Goal: Information Seeking & Learning: Learn about a topic

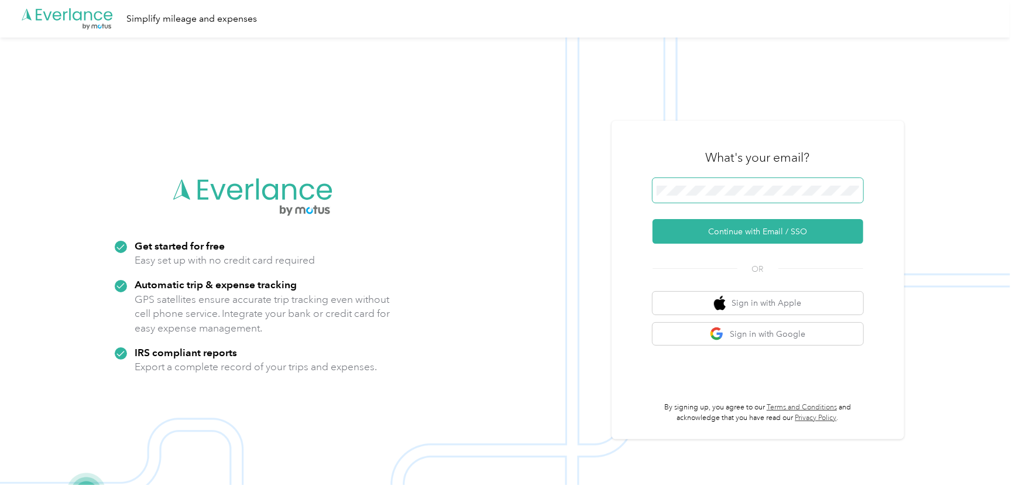
click at [777, 181] on span at bounding box center [758, 190] width 211 height 25
click at [781, 230] on button "Continue with Email / SSO" at bounding box center [758, 231] width 211 height 25
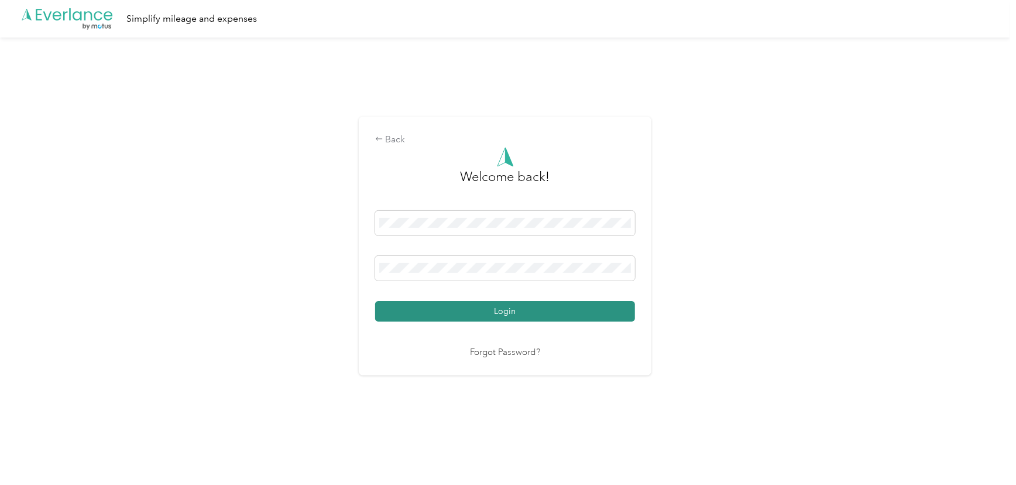
click at [533, 308] on button "Login" at bounding box center [505, 311] width 260 height 20
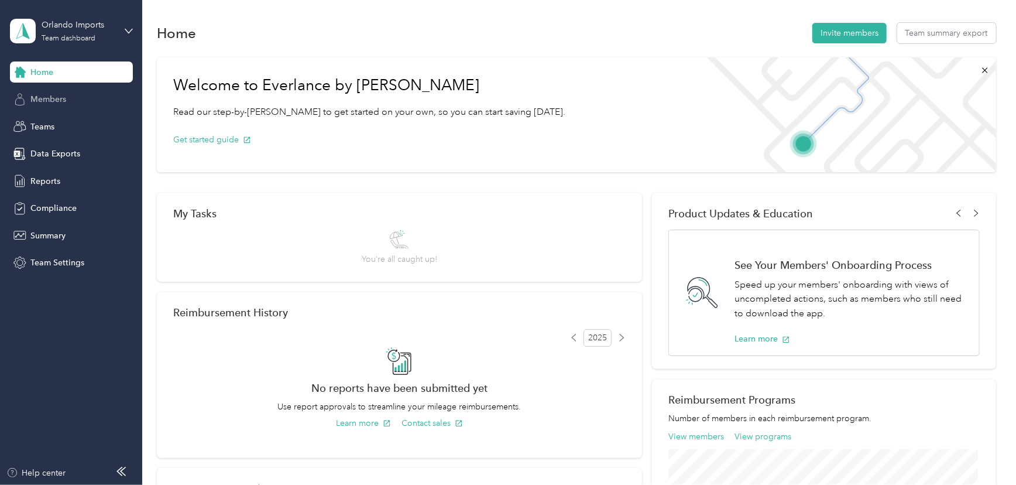
click at [40, 101] on span "Members" at bounding box center [48, 99] width 36 height 12
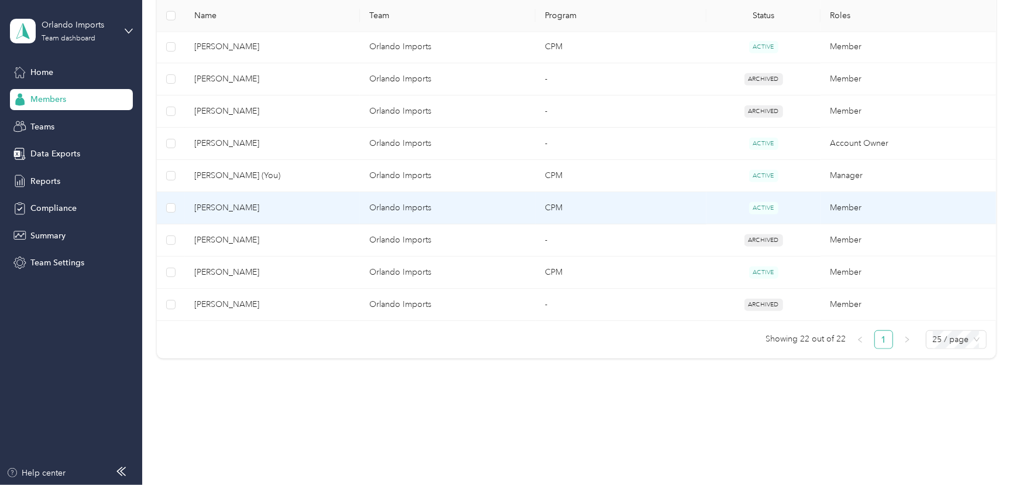
scroll to position [703, 0]
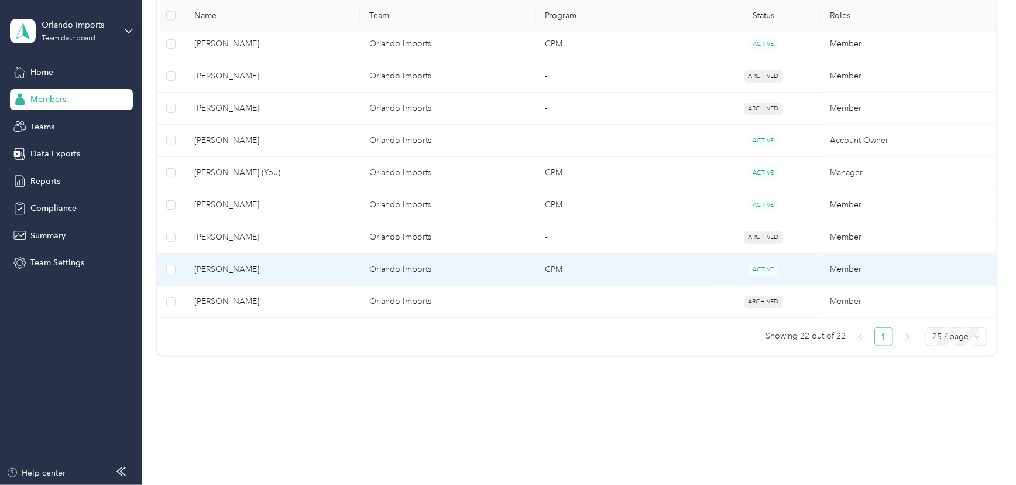
click at [228, 266] on span "[PERSON_NAME]" at bounding box center [272, 269] width 157 height 13
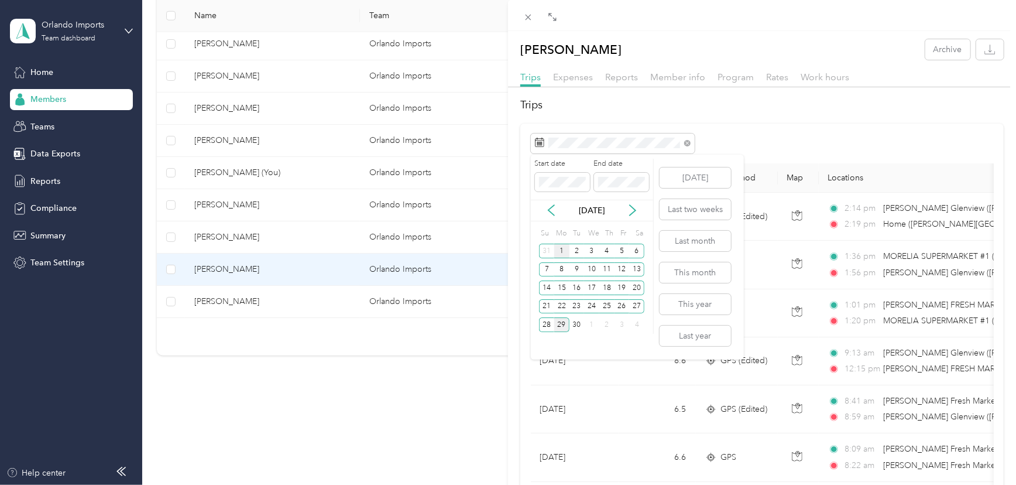
click at [559, 250] on div "1" at bounding box center [561, 250] width 15 height 15
click at [557, 322] on div "29" at bounding box center [561, 324] width 15 height 15
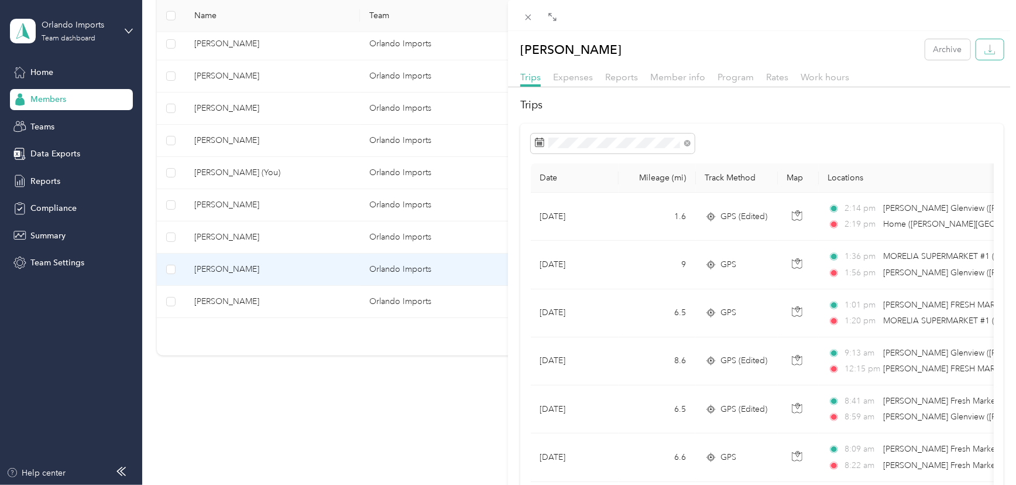
click at [987, 44] on icon "button" at bounding box center [989, 49] width 11 height 11
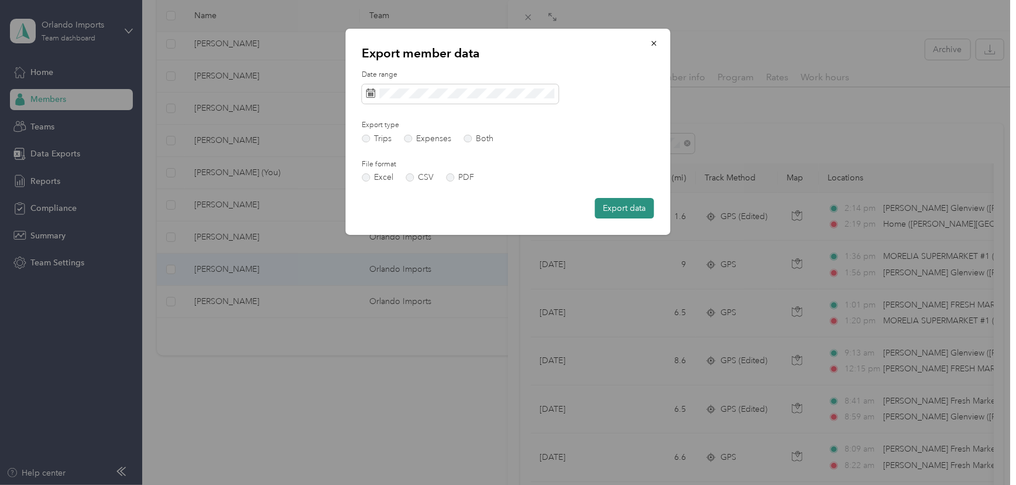
click at [634, 204] on button "Export data" at bounding box center [624, 208] width 59 height 20
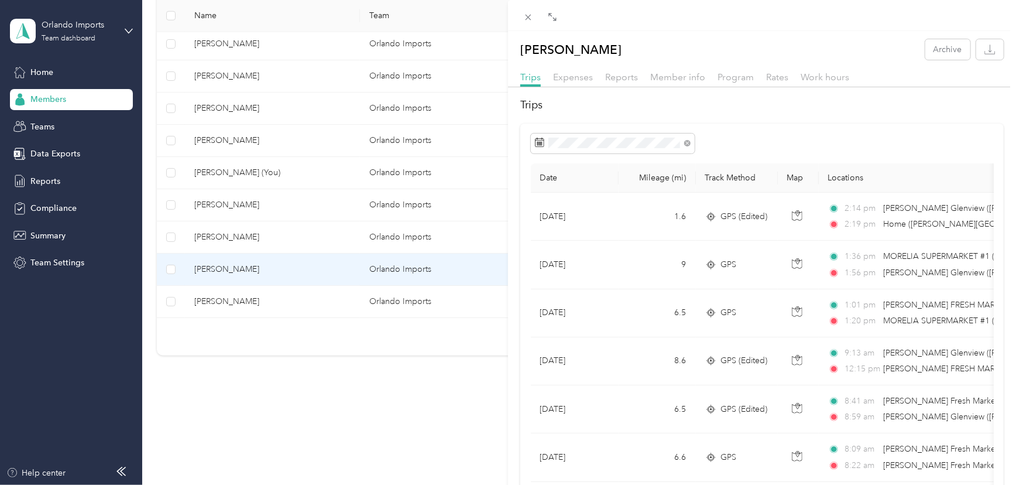
click at [216, 200] on div "Pablo Soto Archive Trips Expenses Reports Member info Program Rates Work hours …" at bounding box center [508, 242] width 1016 height 485
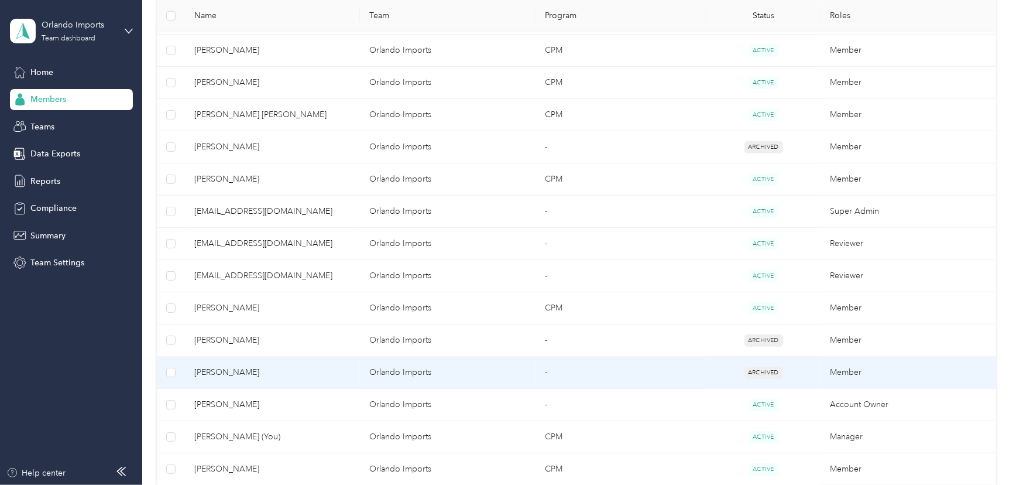
scroll to position [544, 0]
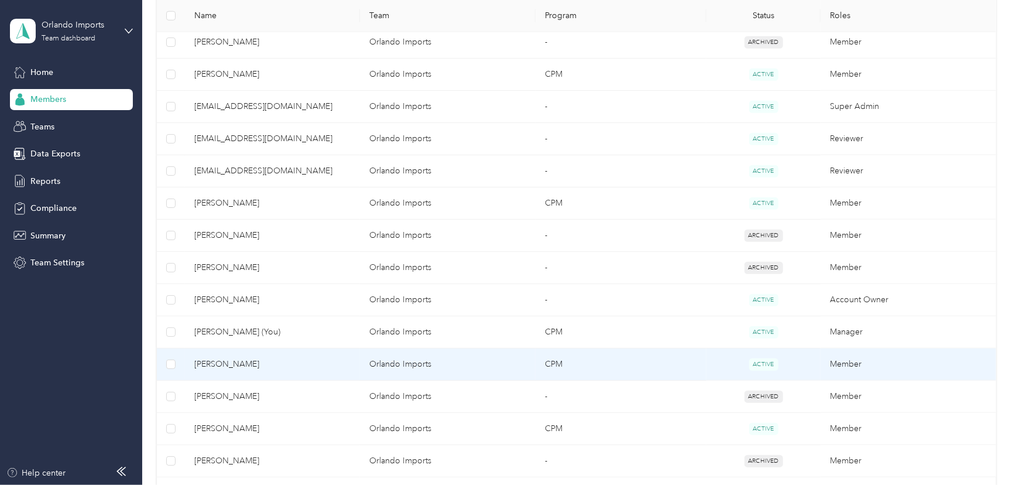
click at [234, 360] on span "[PERSON_NAME]" at bounding box center [272, 364] width 157 height 13
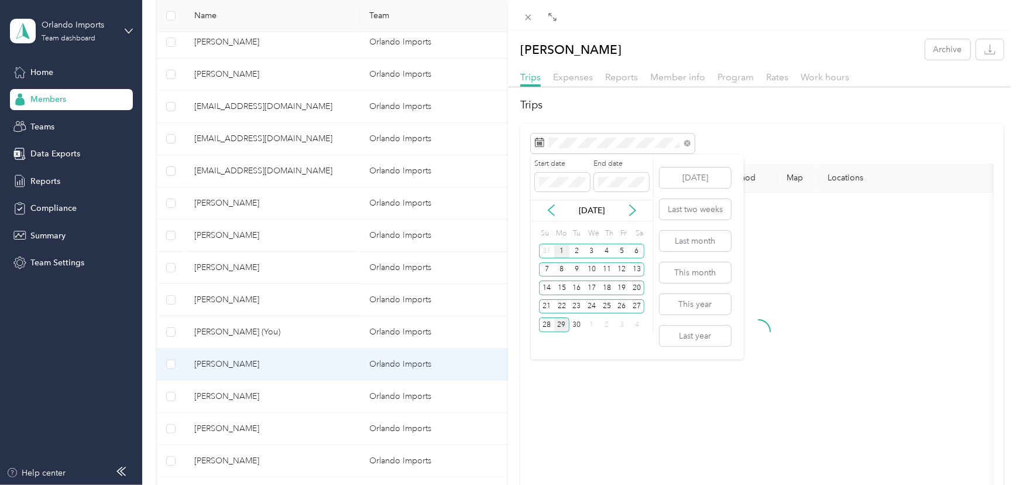
click at [560, 249] on div "1" at bounding box center [561, 250] width 15 height 15
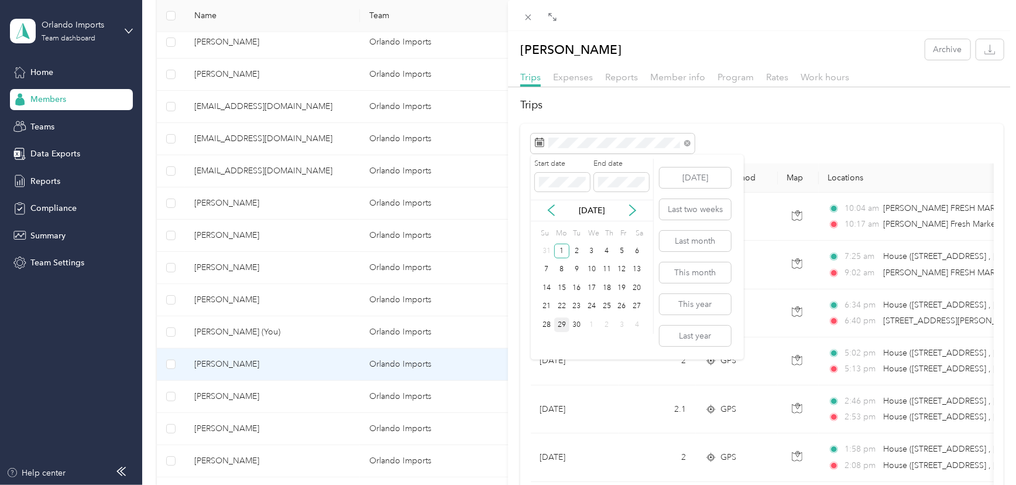
click at [562, 324] on div "29" at bounding box center [561, 324] width 15 height 15
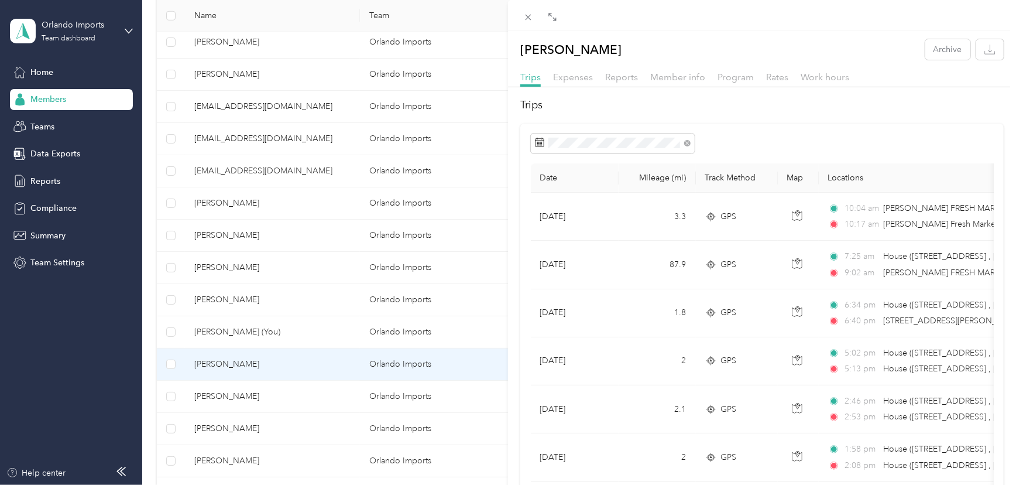
click at [223, 201] on div "Freddy Munoz Archive Trips Expenses Reports Member info Program Rates Work hour…" at bounding box center [508, 242] width 1016 height 485
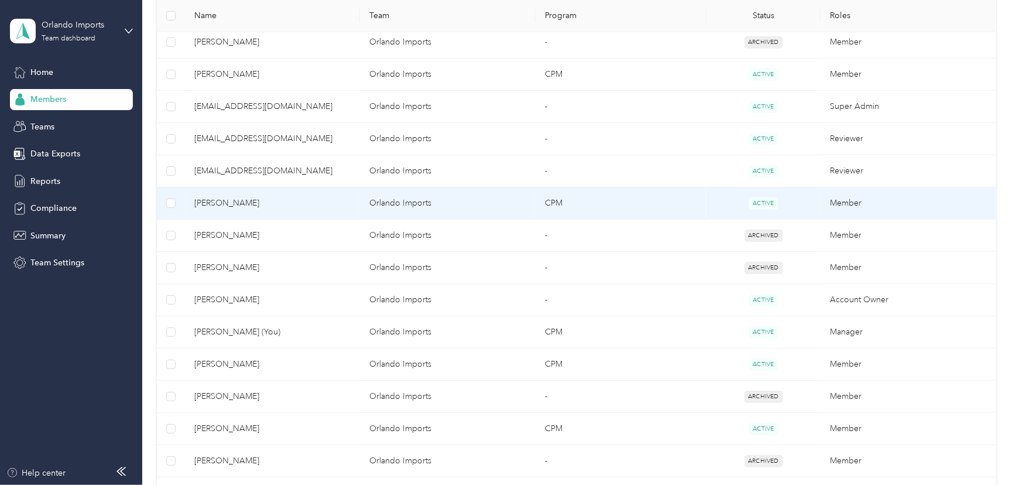
click at [219, 201] on span "[PERSON_NAME]" at bounding box center [272, 203] width 157 height 13
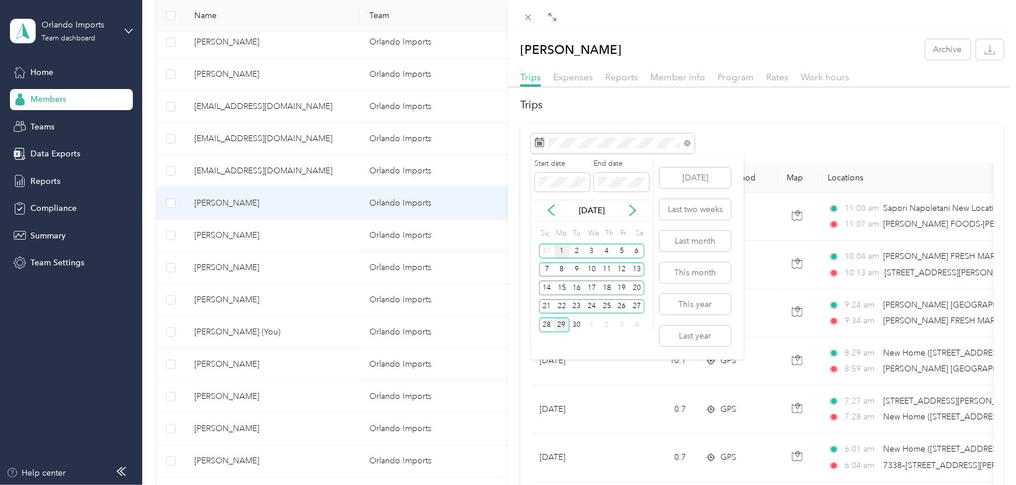
click at [557, 249] on div "1" at bounding box center [561, 250] width 15 height 15
click at [558, 323] on div "29" at bounding box center [561, 324] width 15 height 15
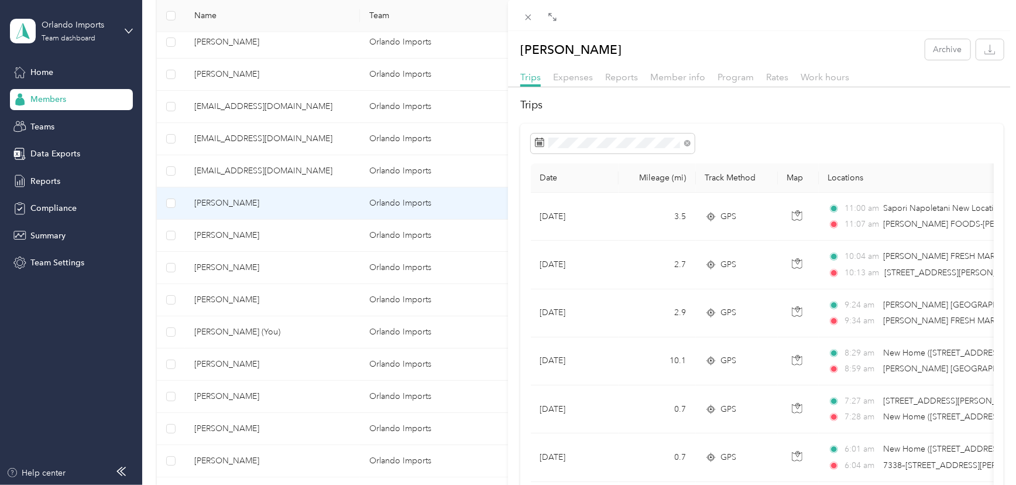
click at [216, 72] on div "Andrea M. Sappia Archive Trips Expenses Reports Member info Program Rates Work …" at bounding box center [508, 242] width 1016 height 485
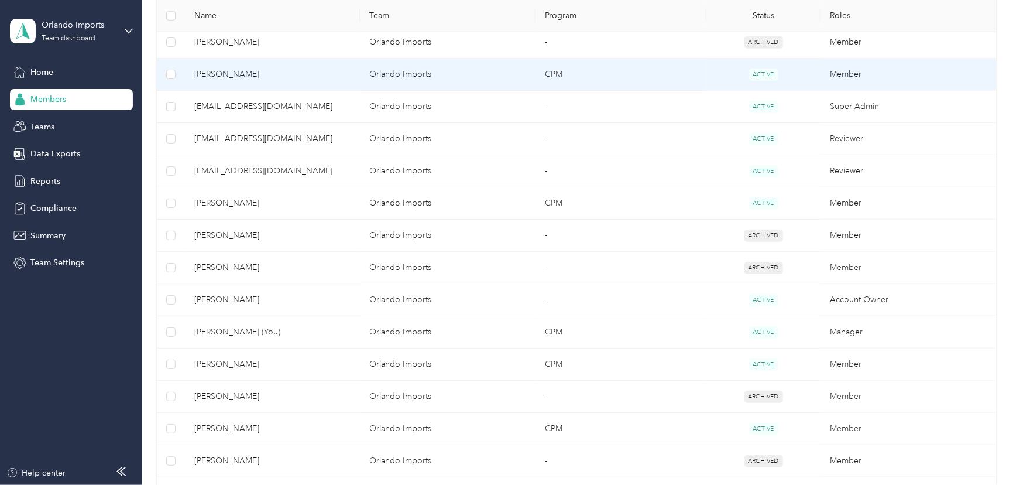
click at [217, 72] on span "[PERSON_NAME]" at bounding box center [272, 74] width 157 height 13
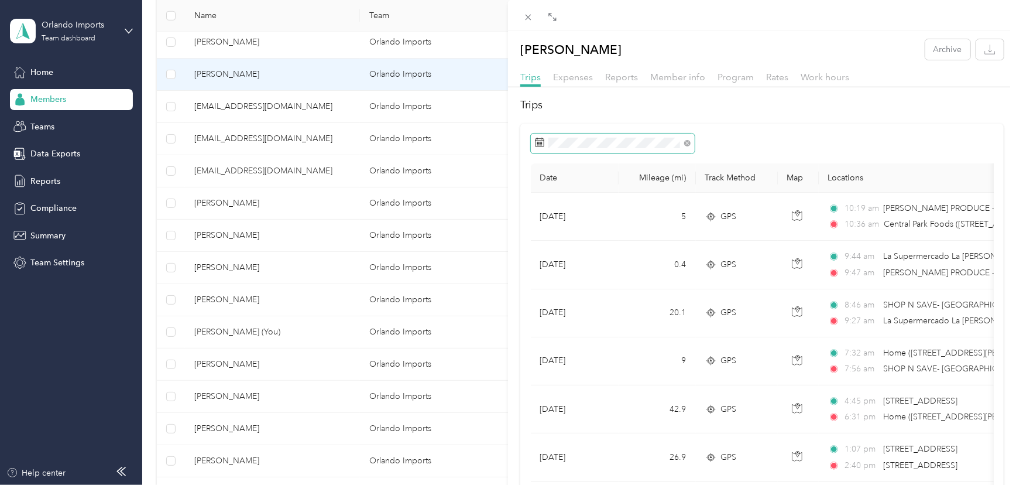
click at [587, 136] on span at bounding box center [613, 143] width 164 height 20
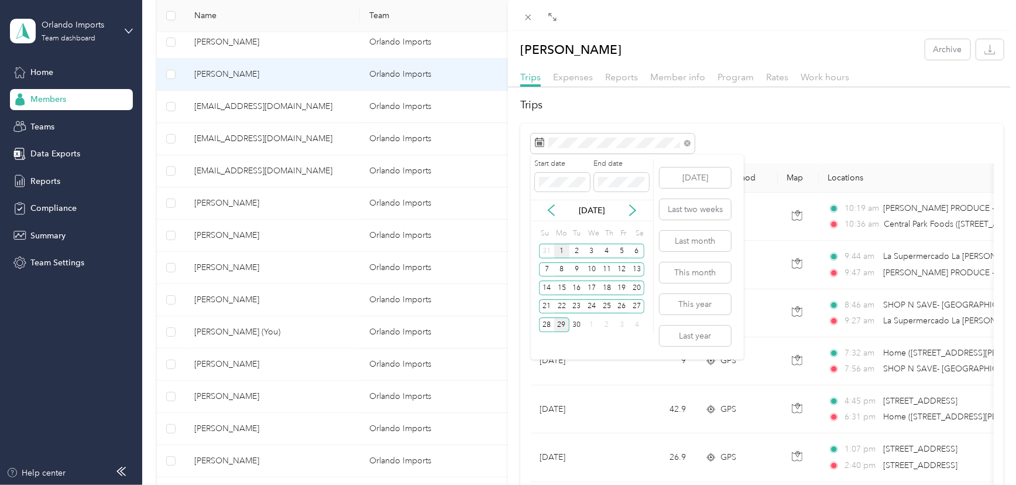
click at [564, 248] on div "1" at bounding box center [561, 250] width 15 height 15
click at [562, 326] on div "29" at bounding box center [561, 324] width 15 height 15
click at [562, 248] on div "1" at bounding box center [561, 250] width 15 height 15
click at [559, 326] on div "29" at bounding box center [561, 324] width 15 height 15
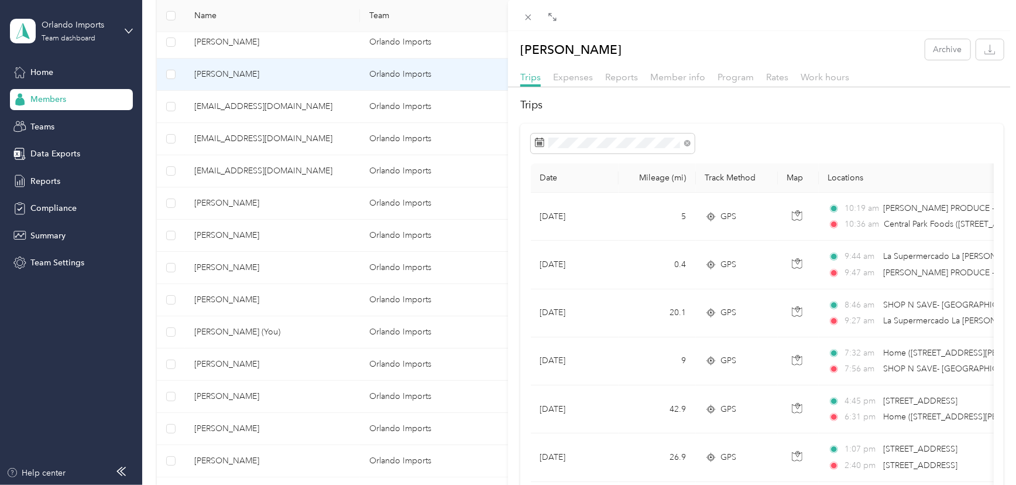
click at [65, 98] on div "Paola Reza Archive Trips Expenses Reports Member info Program Rates Work hours …" at bounding box center [508, 242] width 1016 height 485
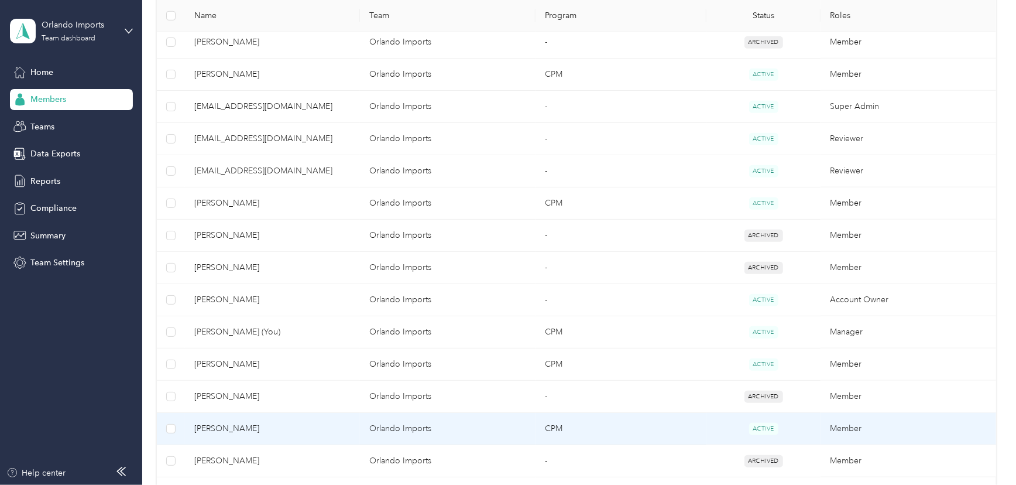
click at [229, 417] on td "[PERSON_NAME]" at bounding box center [273, 429] width 176 height 32
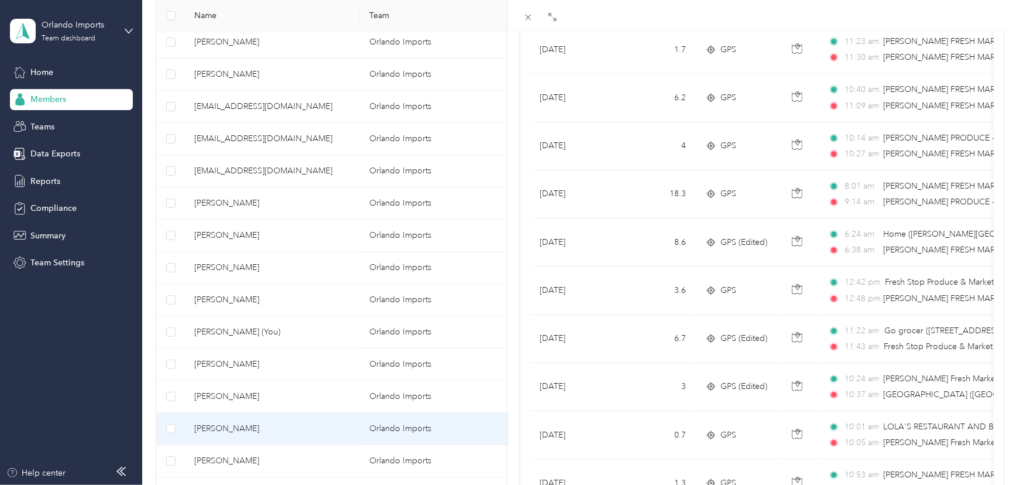
scroll to position [1007, 0]
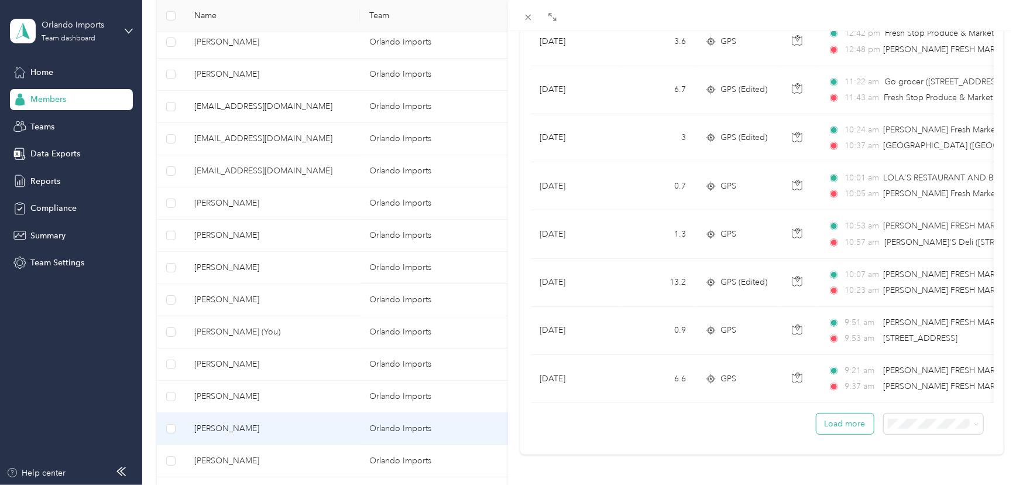
click at [819, 413] on button "Load more" at bounding box center [844, 423] width 57 height 20
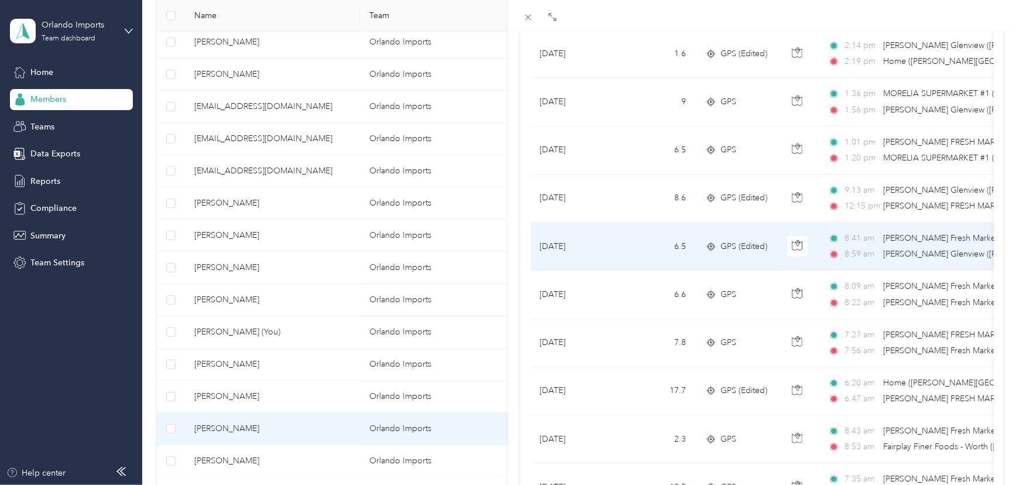
scroll to position [0, 0]
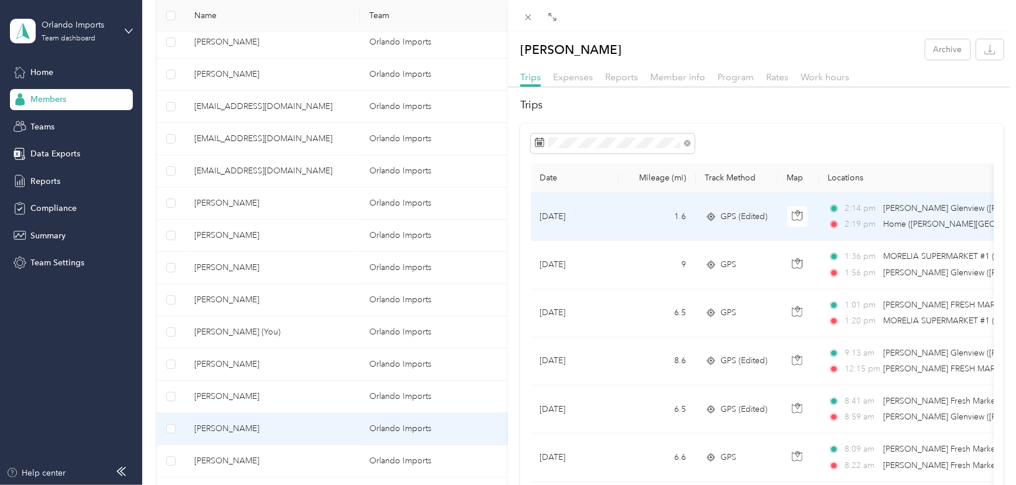
click at [567, 214] on td "[DATE]" at bounding box center [575, 217] width 88 height 48
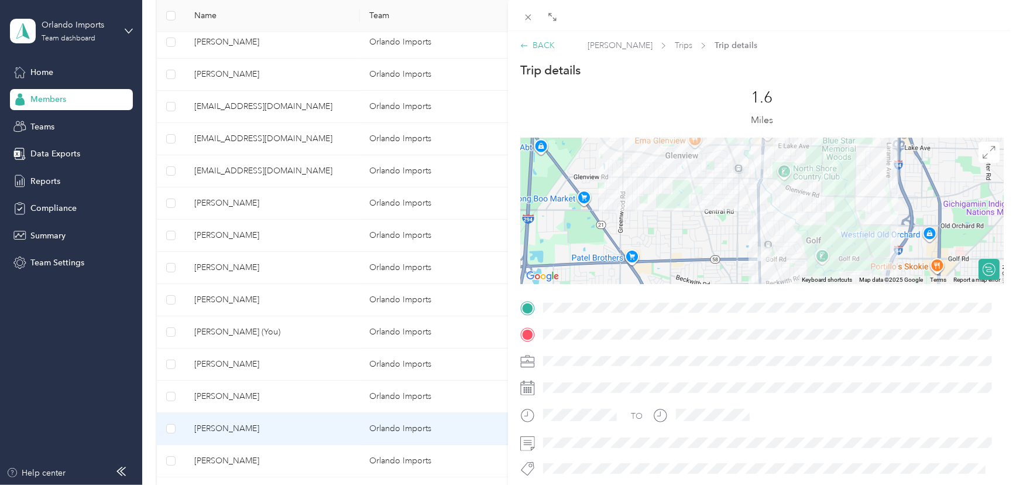
click at [538, 42] on div "BACK" at bounding box center [537, 45] width 35 height 12
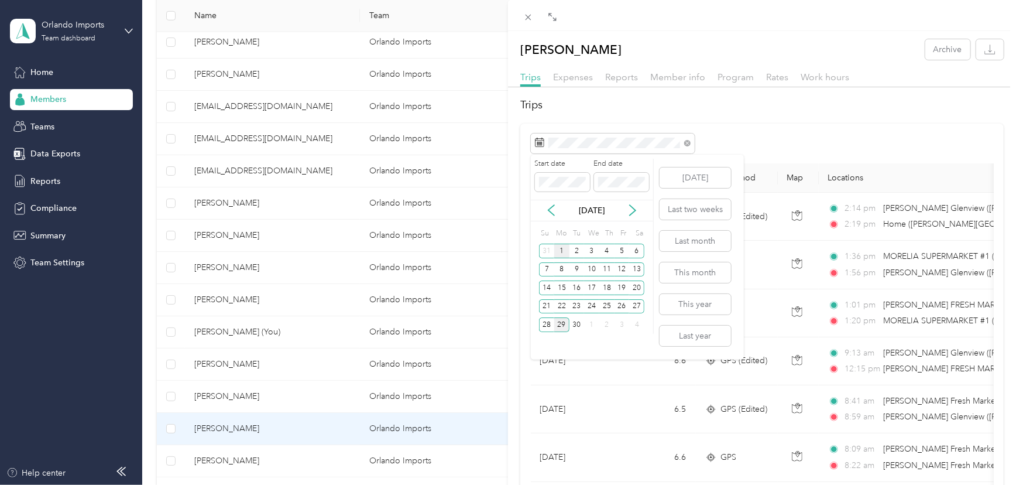
click at [563, 251] on div "1" at bounding box center [561, 250] width 15 height 15
click at [561, 324] on div "29" at bounding box center [561, 324] width 15 height 15
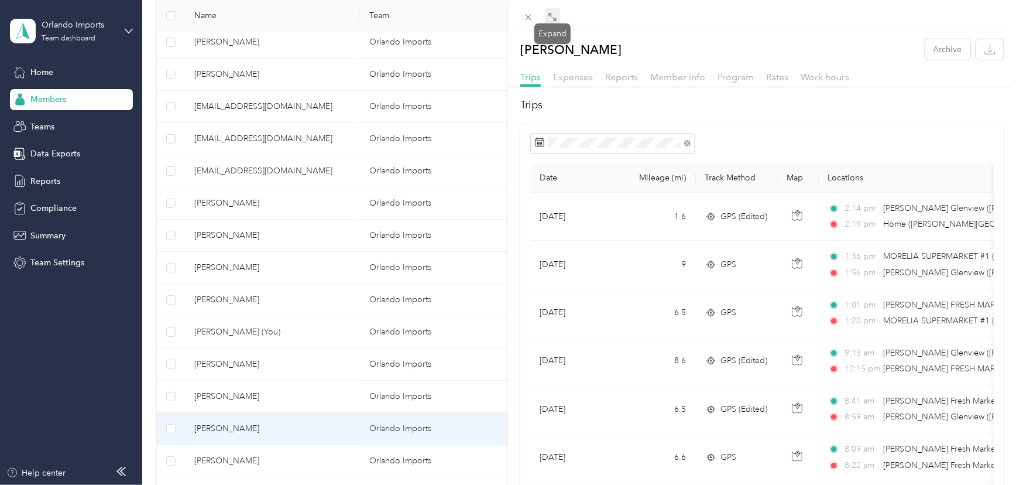
click at [551, 15] on icon at bounding box center [552, 16] width 9 height 9
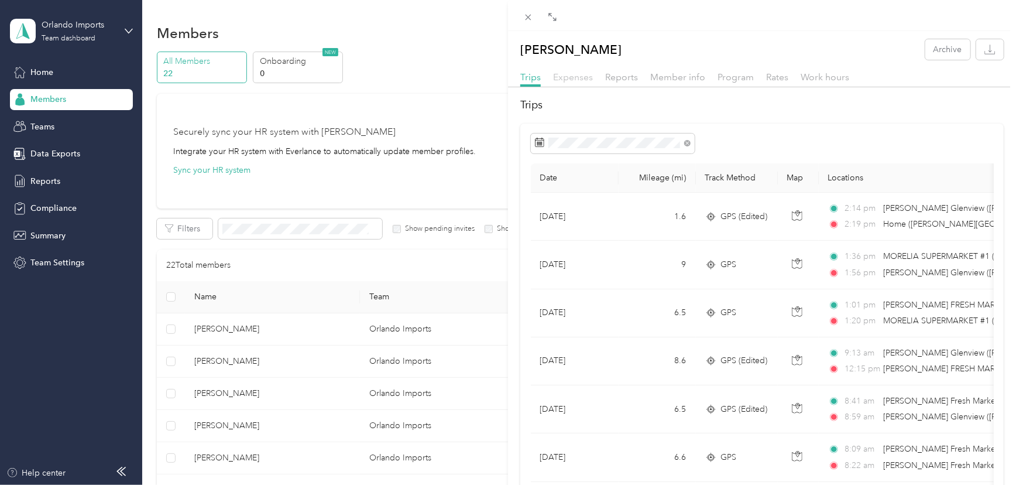
click at [581, 76] on span "Expenses" at bounding box center [573, 76] width 40 height 11
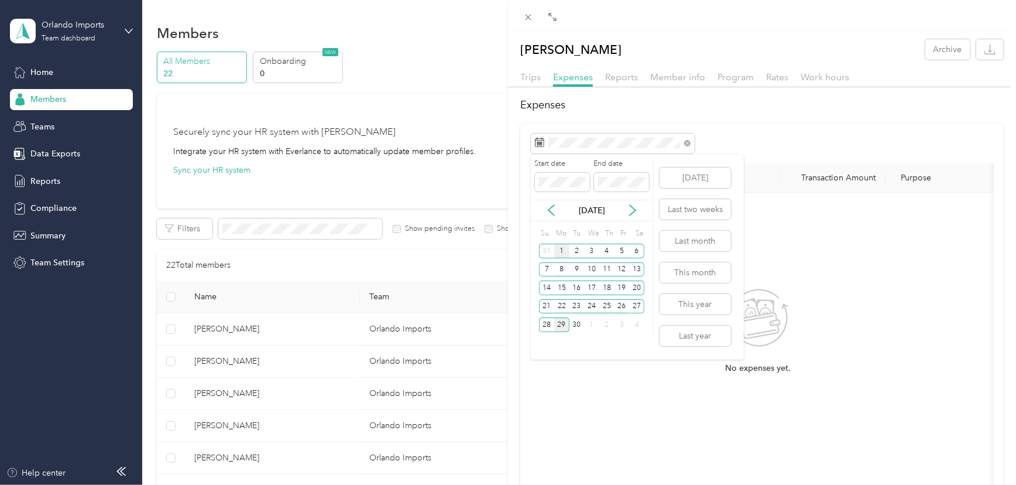
click at [561, 246] on div "1" at bounding box center [561, 250] width 15 height 15
click at [560, 324] on div "29" at bounding box center [561, 324] width 15 height 15
click at [559, 248] on div "1" at bounding box center [561, 250] width 15 height 15
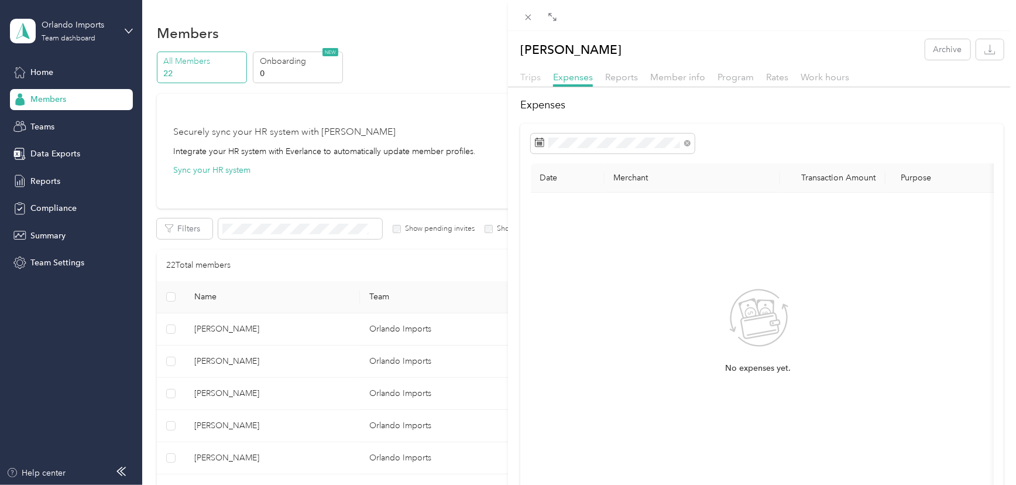
click at [533, 77] on span "Trips" at bounding box center [530, 76] width 20 height 11
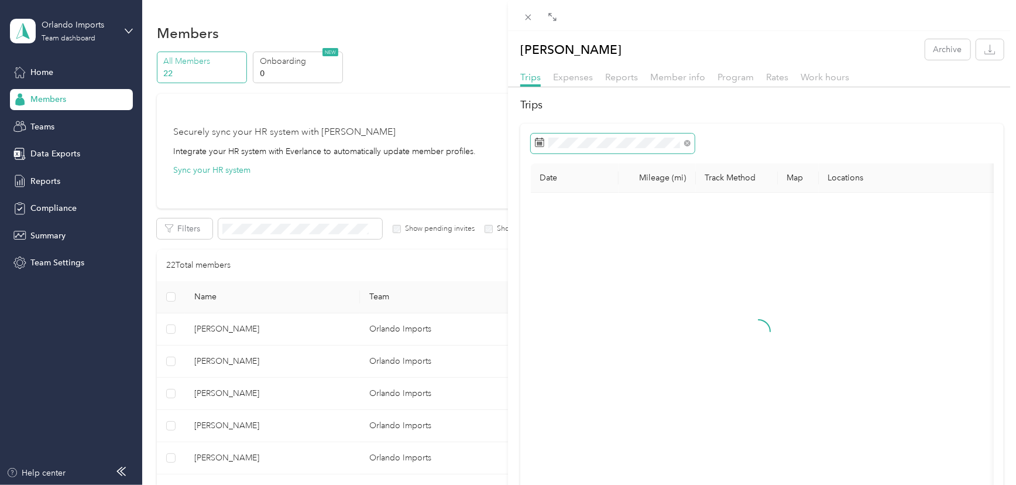
click at [561, 136] on span at bounding box center [613, 143] width 164 height 20
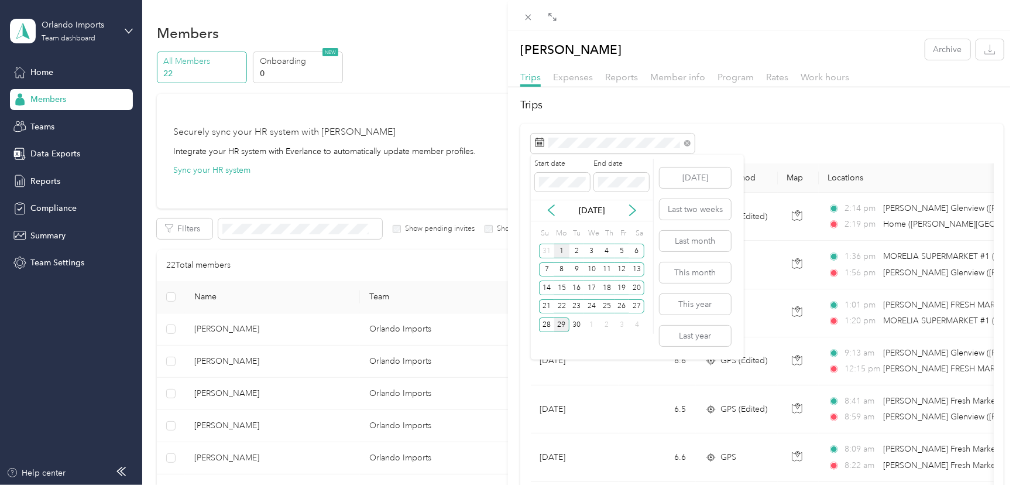
click at [563, 252] on div "1" at bounding box center [561, 250] width 15 height 15
click at [563, 324] on div "29" at bounding box center [561, 324] width 15 height 15
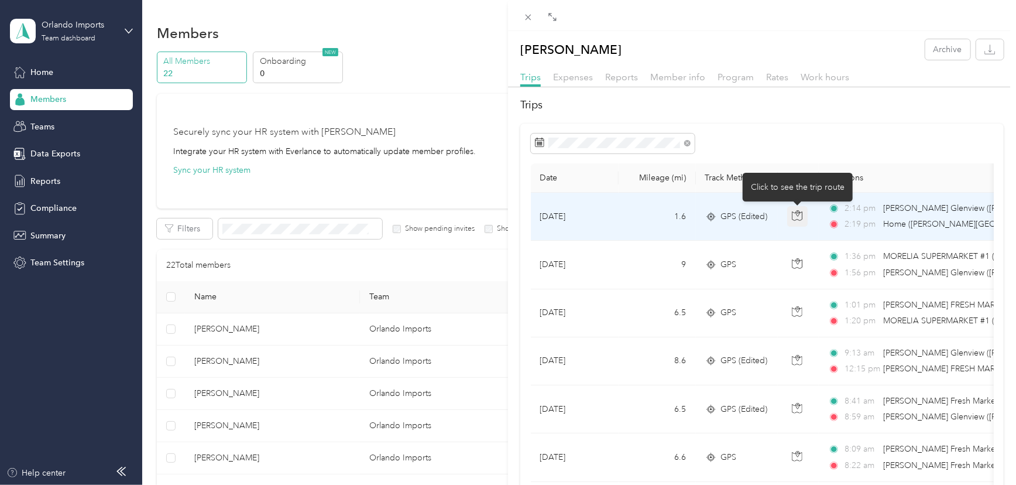
click at [799, 214] on icon "button" at bounding box center [797, 215] width 11 height 11
click at [632, 217] on td "1.6" at bounding box center [657, 217] width 77 height 48
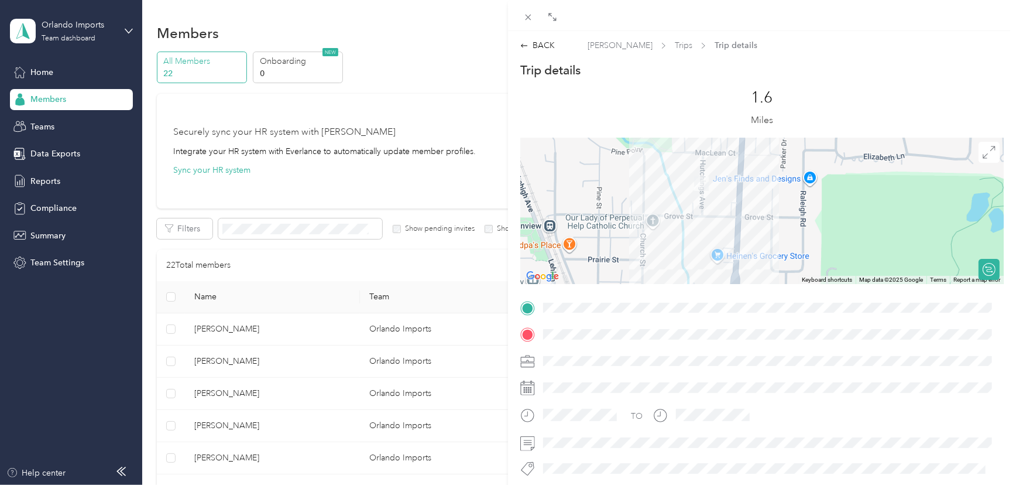
click at [43, 97] on div "BACK Pablo Soto Trips Trip details Trip details This trip cannot be edited beca…" at bounding box center [508, 242] width 1016 height 485
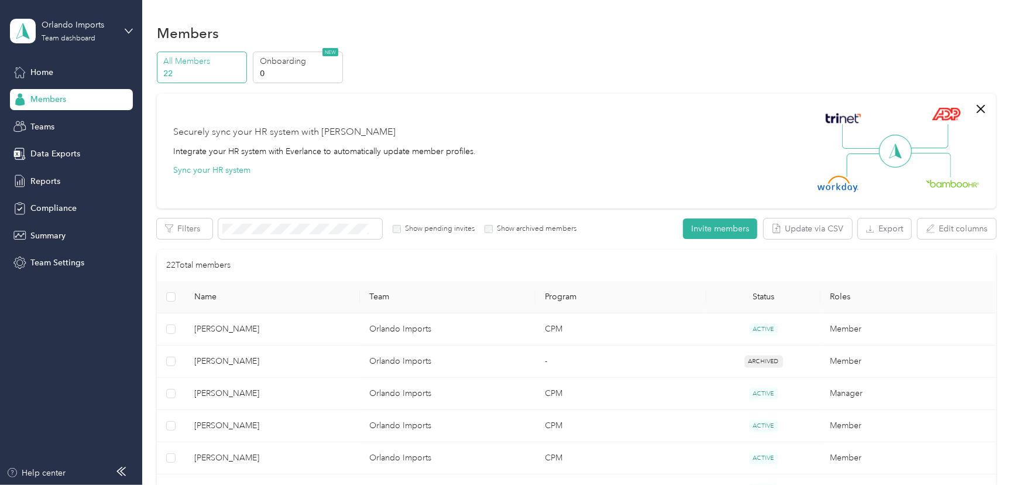
click at [44, 94] on span "Members" at bounding box center [48, 99] width 36 height 12
click at [49, 98] on span "Members" at bounding box center [48, 99] width 36 height 12
click at [37, 71] on span "Home" at bounding box center [41, 72] width 23 height 12
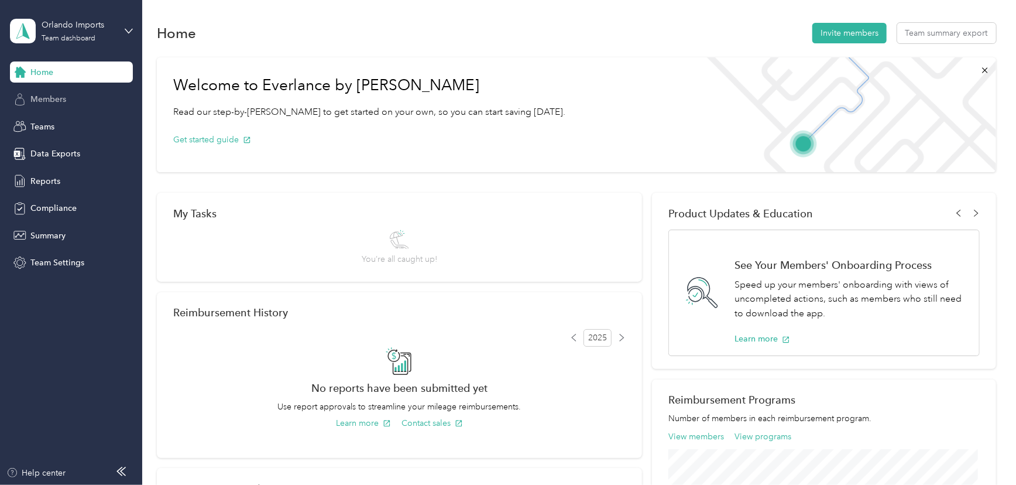
click at [46, 98] on span "Members" at bounding box center [48, 99] width 36 height 12
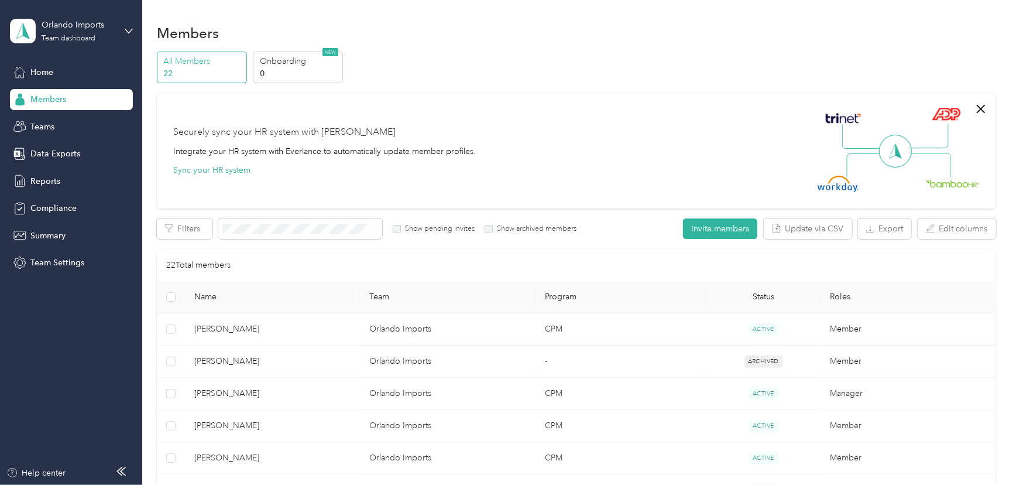
click at [53, 95] on span "Members" at bounding box center [48, 99] width 36 height 12
click at [50, 95] on span "Members" at bounding box center [48, 99] width 36 height 12
click at [50, 94] on span "Members" at bounding box center [48, 99] width 36 height 12
click at [47, 126] on span "Teams" at bounding box center [42, 127] width 24 height 12
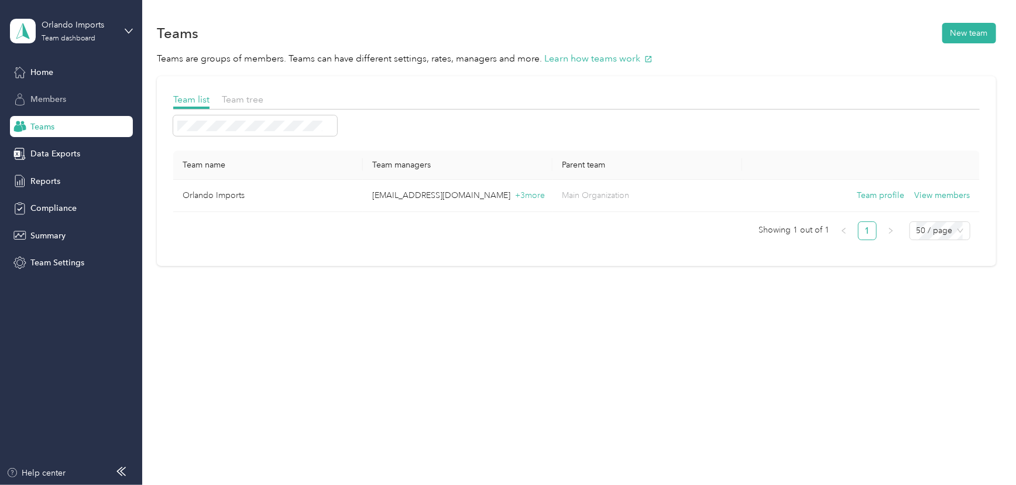
click at [54, 98] on span "Members" at bounding box center [48, 99] width 36 height 12
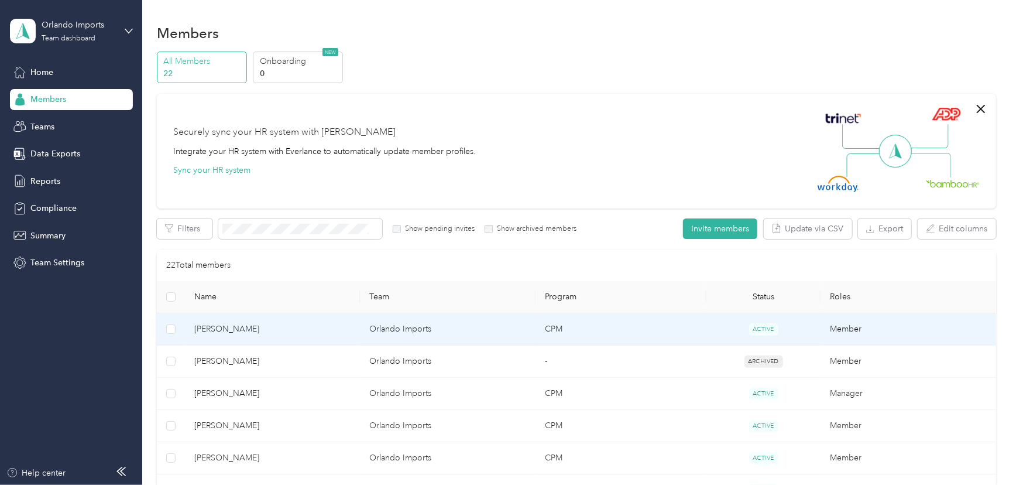
click at [228, 324] on span "[PERSON_NAME]" at bounding box center [272, 328] width 157 height 13
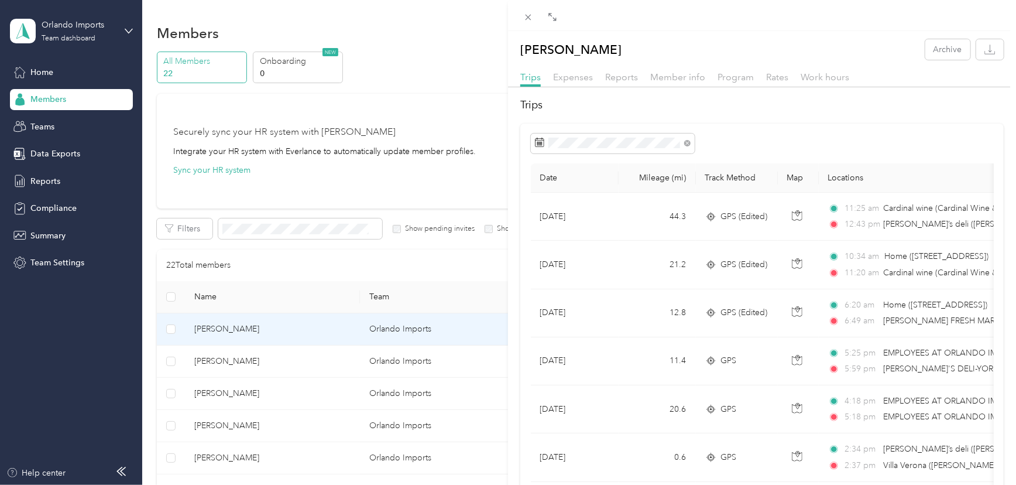
click at [238, 328] on div "Gaetano Ciccone Archive Trips Expenses Reports Member info Program Rates Work h…" at bounding box center [508, 242] width 1016 height 485
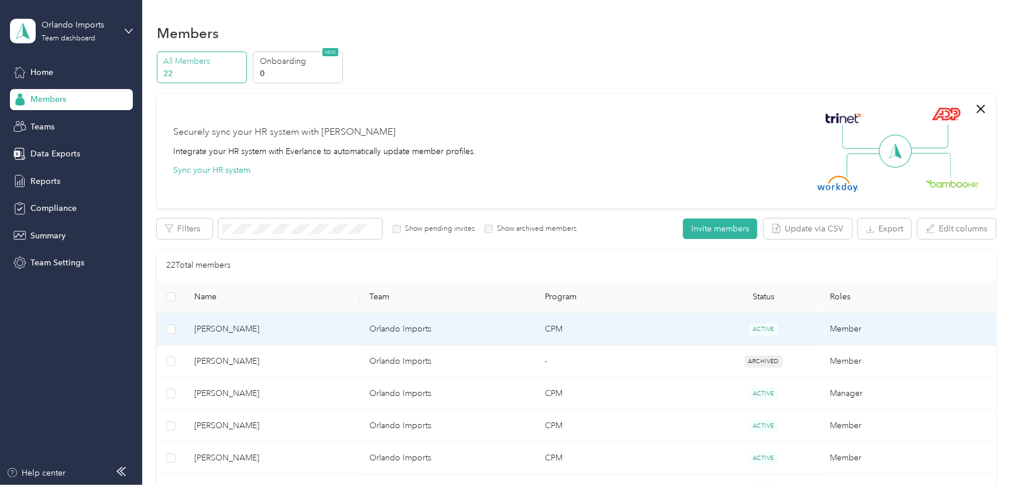
click at [238, 328] on span "[PERSON_NAME]" at bounding box center [272, 328] width 157 height 13
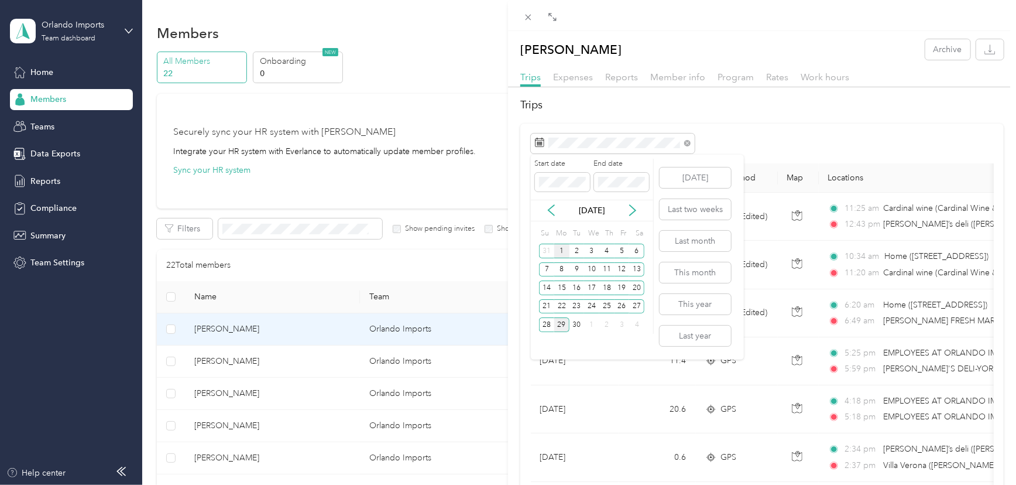
click at [561, 250] on div "1" at bounding box center [561, 250] width 15 height 15
click at [561, 322] on div "29" at bounding box center [561, 324] width 15 height 15
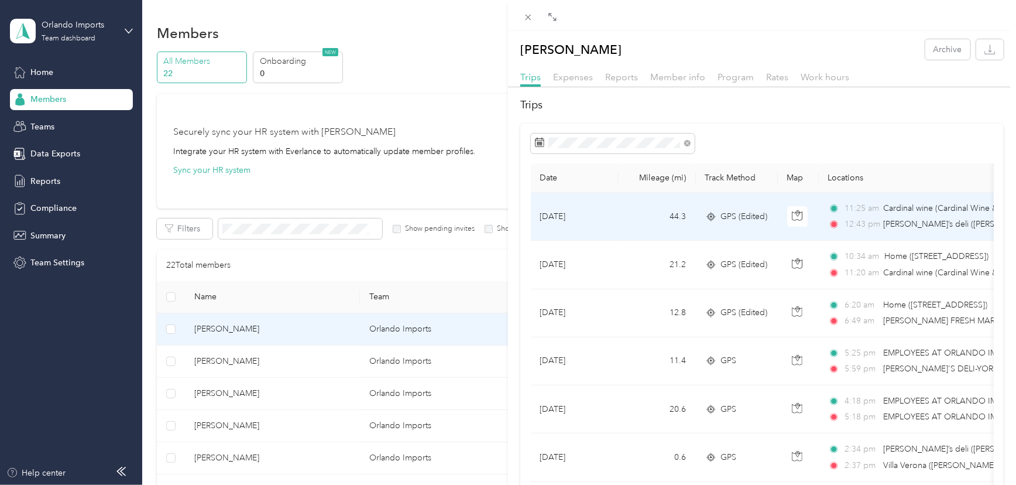
click at [543, 216] on td "[DATE]" at bounding box center [575, 217] width 88 height 48
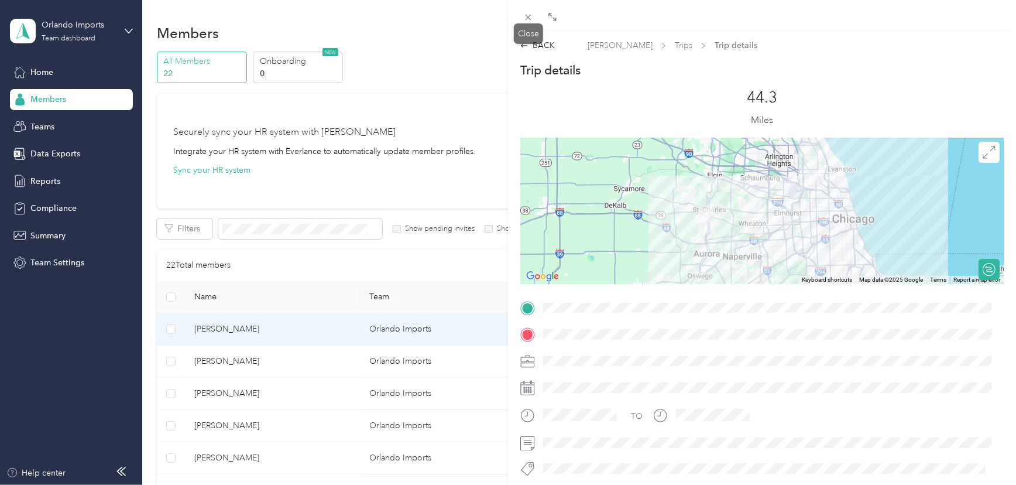
click at [530, 42] on div "Close" at bounding box center [528, 33] width 29 height 20
click at [527, 18] on icon at bounding box center [529, 18] width 6 height 6
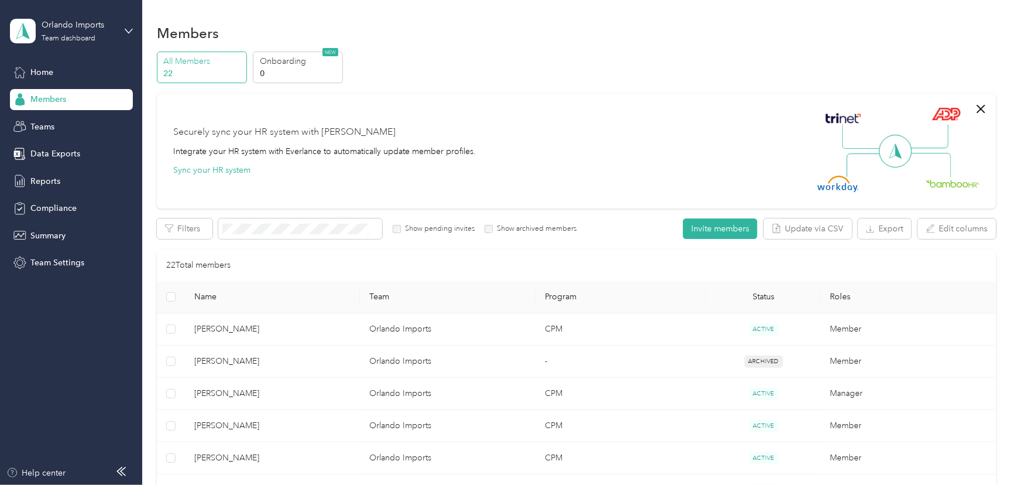
click at [50, 96] on span "Members" at bounding box center [48, 99] width 36 height 12
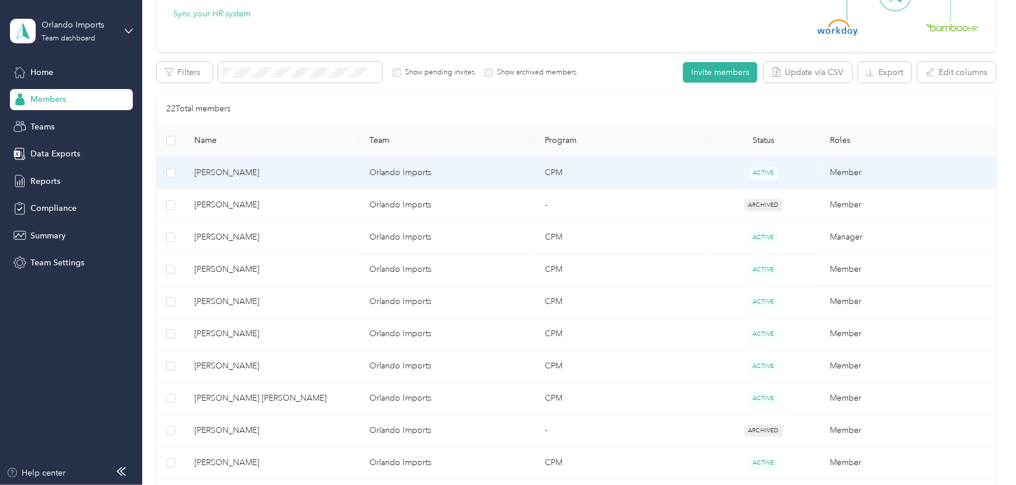
scroll to position [159, 0]
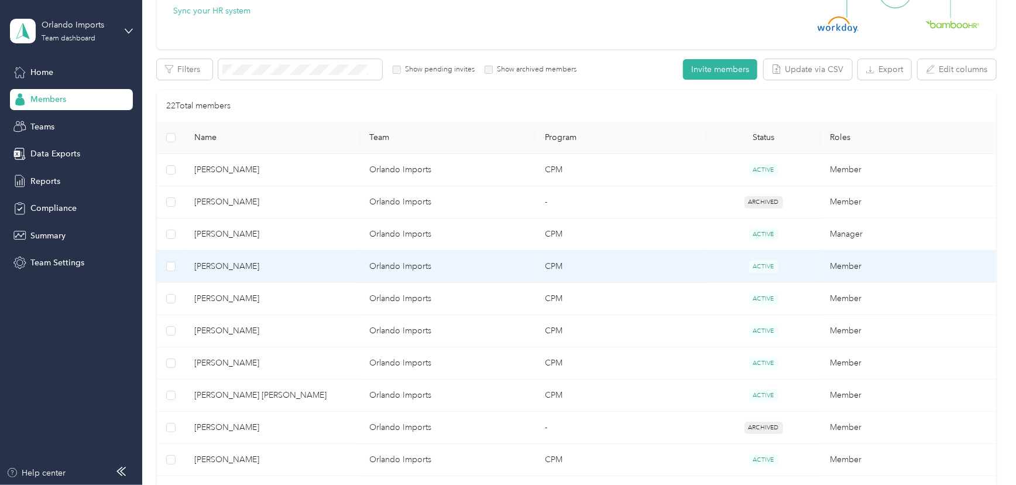
click at [238, 265] on span "[PERSON_NAME]" at bounding box center [272, 266] width 157 height 13
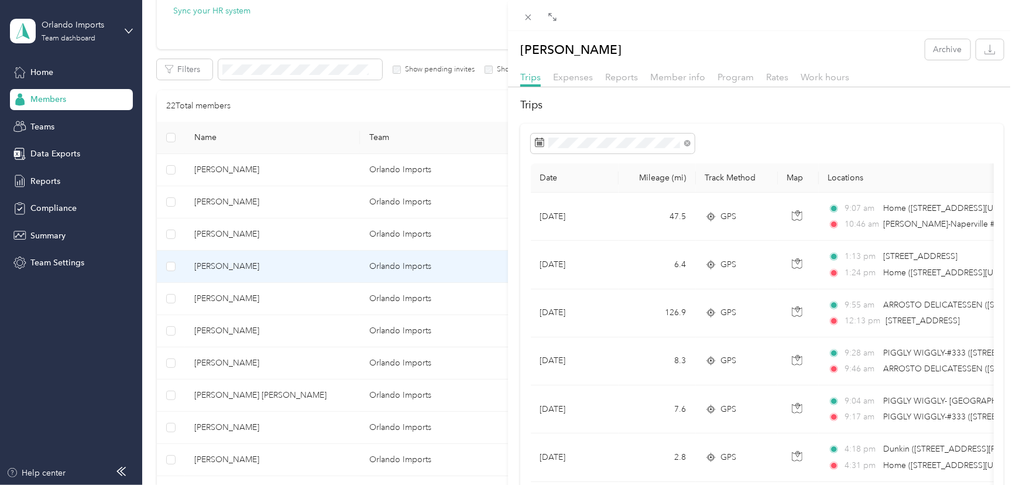
click at [245, 292] on div "David S. Macnaught Archive Trips Expenses Reports Member info Program Rates Wor…" at bounding box center [508, 242] width 1016 height 485
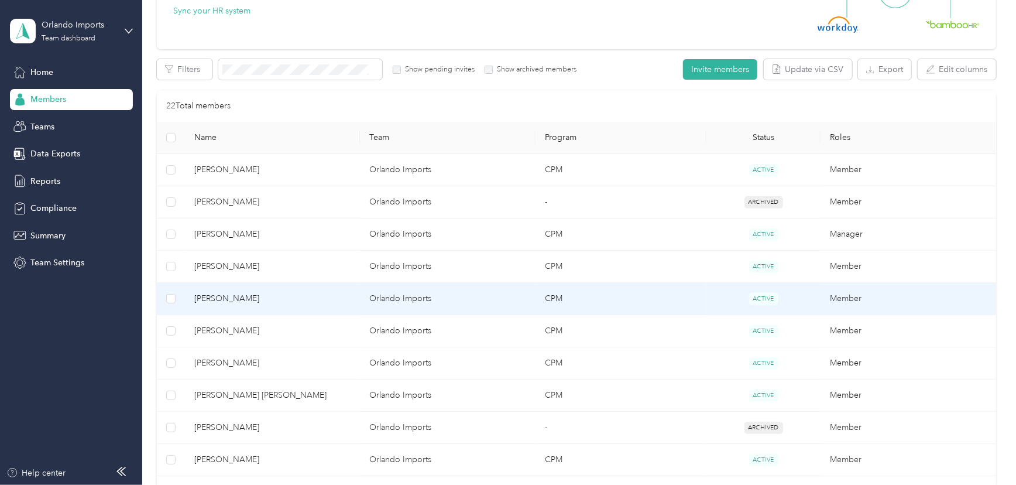
click at [249, 296] on span "[PERSON_NAME]" at bounding box center [272, 298] width 157 height 13
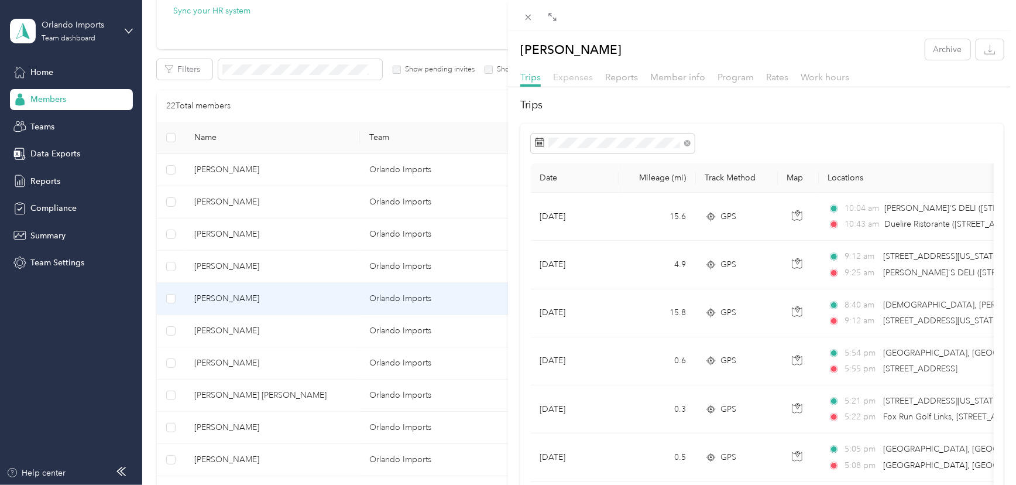
click at [574, 71] on span "Expenses" at bounding box center [573, 76] width 40 height 11
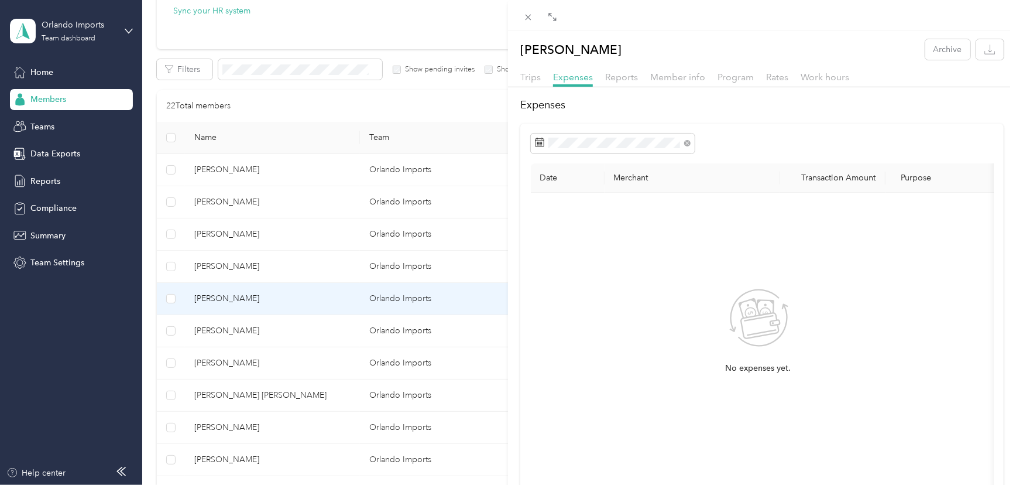
click at [255, 331] on div "Nicholas A. Ruggiero Archive Trips Expenses Reports Member info Program Rates W…" at bounding box center [508, 242] width 1016 height 485
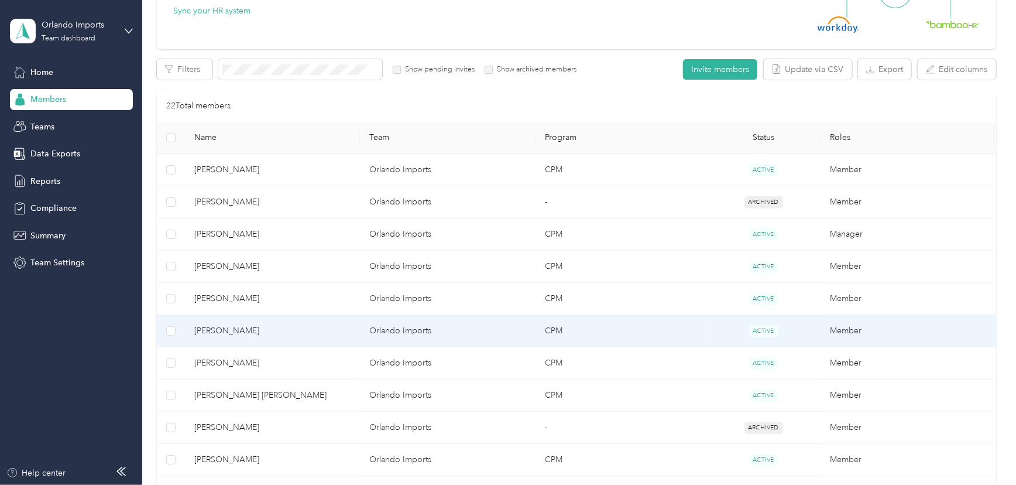
click at [230, 326] on span "[PERSON_NAME]" at bounding box center [272, 330] width 157 height 13
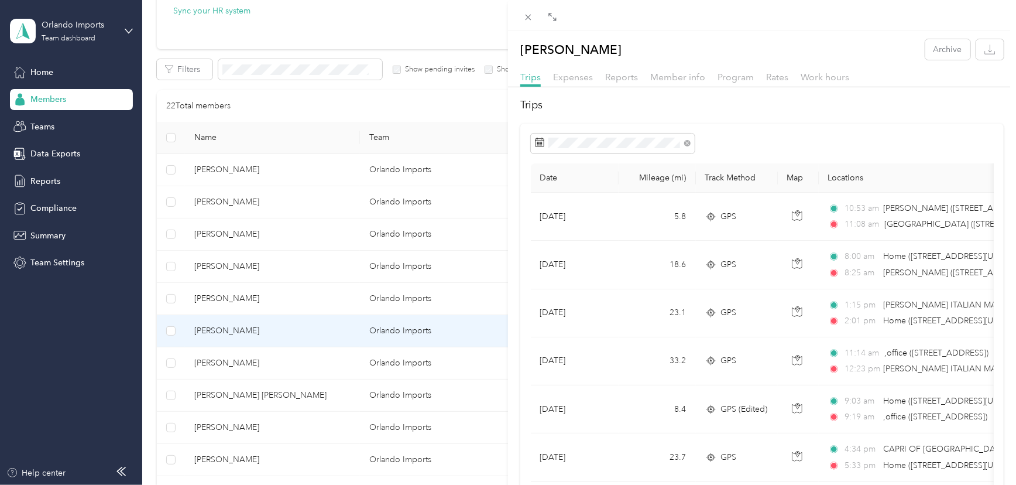
click at [269, 338] on div "Antonio D. Natalino Archive Trips Expenses Reports Member info Program Rates Wo…" at bounding box center [508, 242] width 1016 height 485
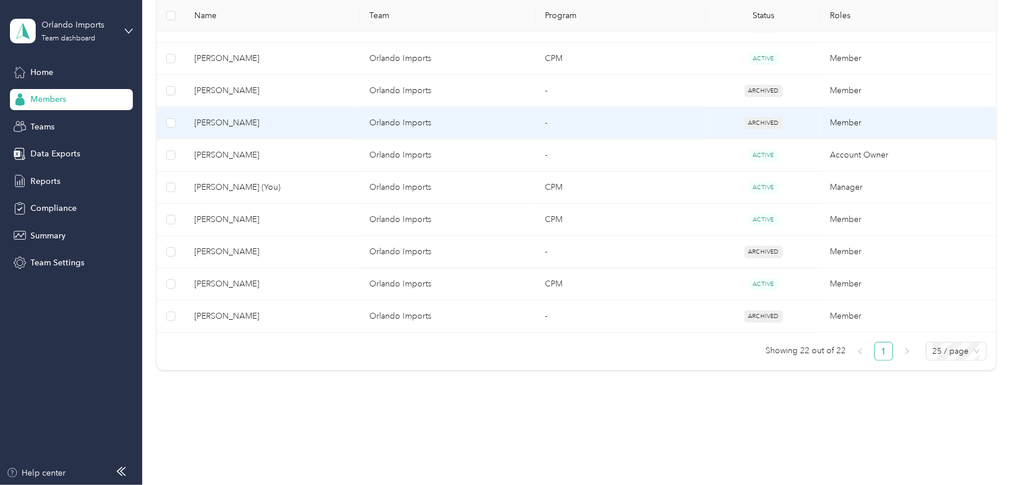
scroll to position [691, 0]
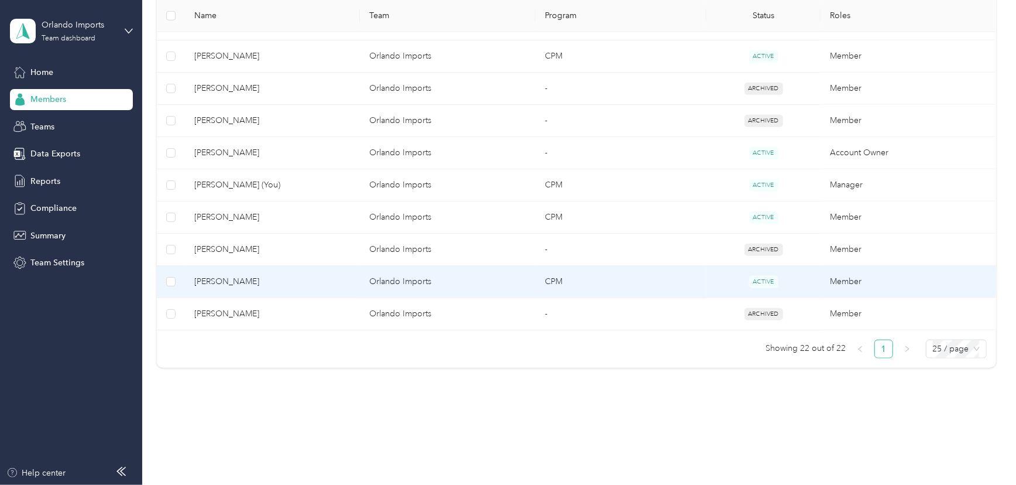
click at [212, 277] on span "[PERSON_NAME]" at bounding box center [272, 281] width 157 height 13
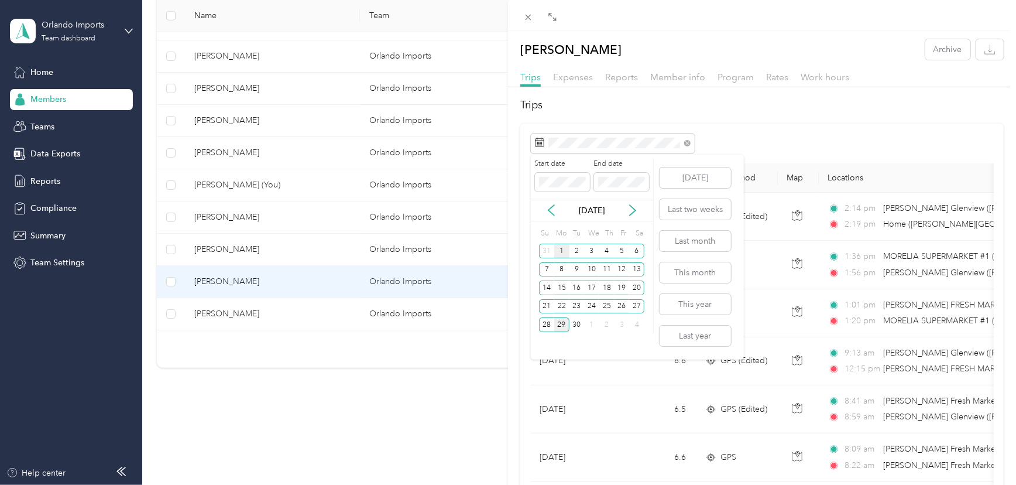
click at [563, 249] on div "1" at bounding box center [561, 250] width 15 height 15
click at [558, 321] on div "29" at bounding box center [561, 324] width 15 height 15
